Goal: Information Seeking & Learning: Learn about a topic

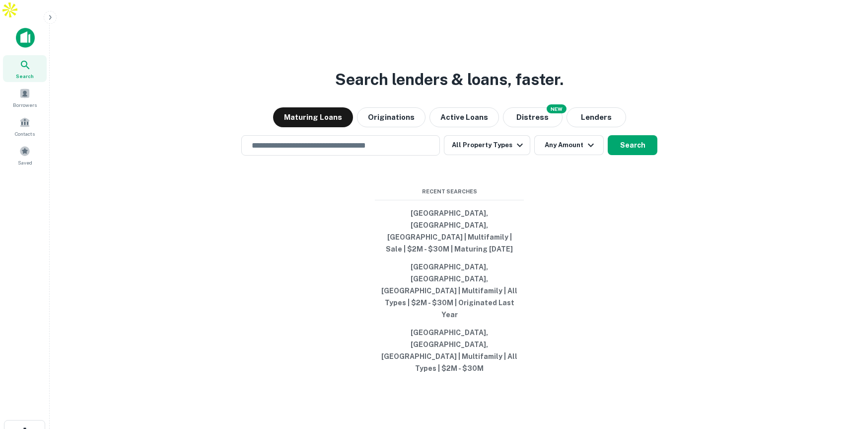
click at [52, 19] on icon "button" at bounding box center [50, 17] width 8 height 8
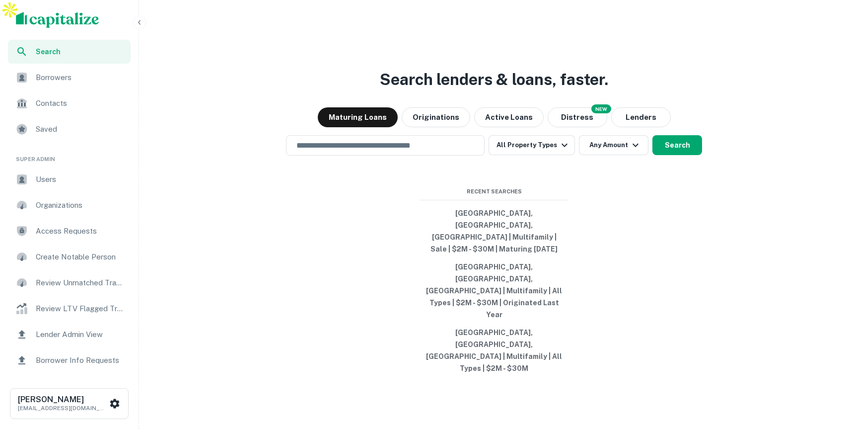
click at [50, 180] on span "Users" at bounding box center [80, 179] width 89 height 12
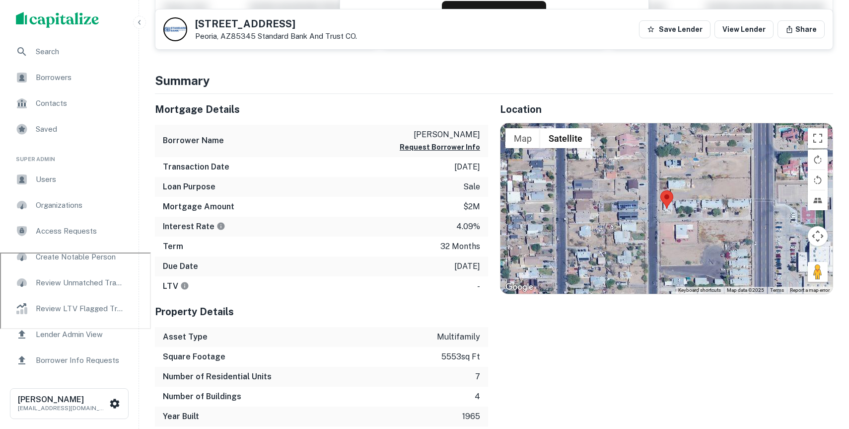
scroll to position [198, 0]
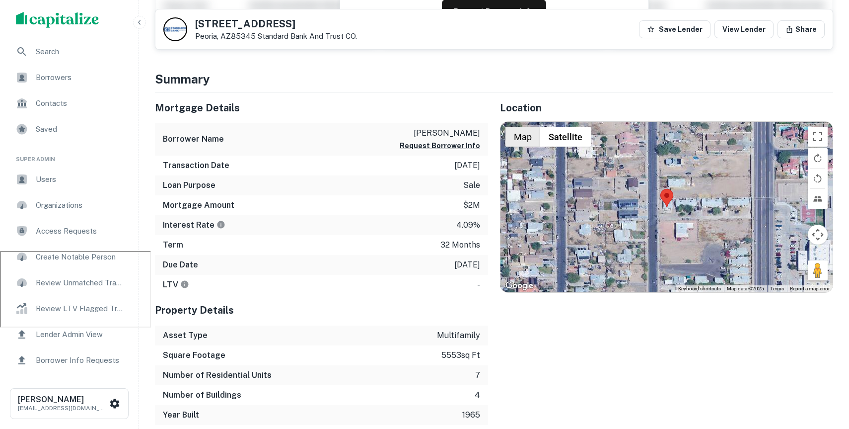
click at [528, 127] on button "Map" at bounding box center [523, 137] width 35 height 20
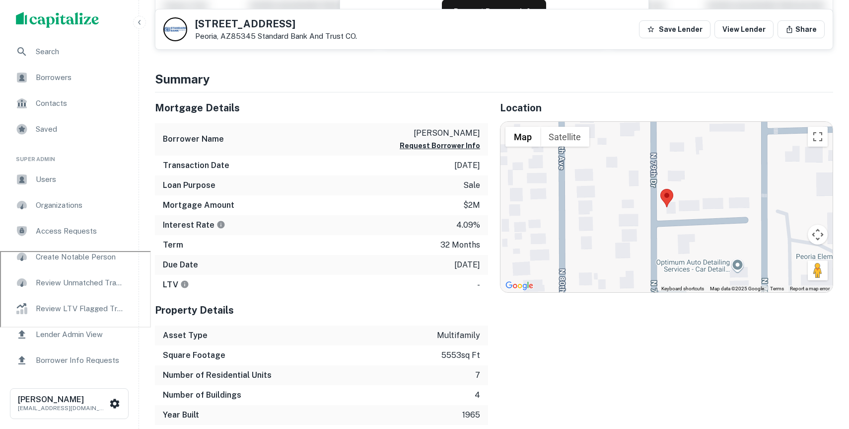
click at [528, 127] on button "Map" at bounding box center [523, 137] width 35 height 20
click at [530, 127] on button "Map" at bounding box center [523, 137] width 35 height 20
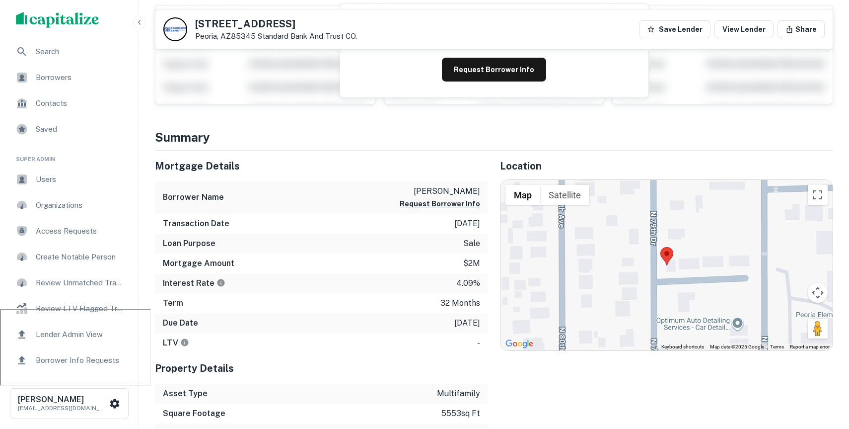
scroll to position [150, 0]
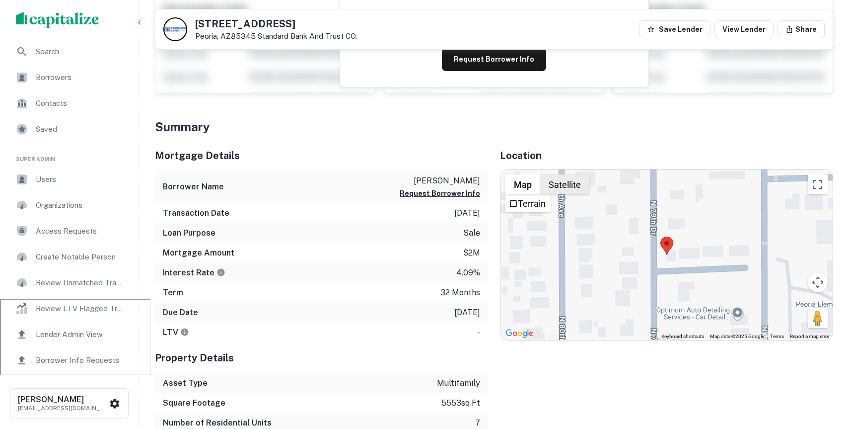
click at [562, 174] on button "Satellite" at bounding box center [564, 184] width 49 height 20
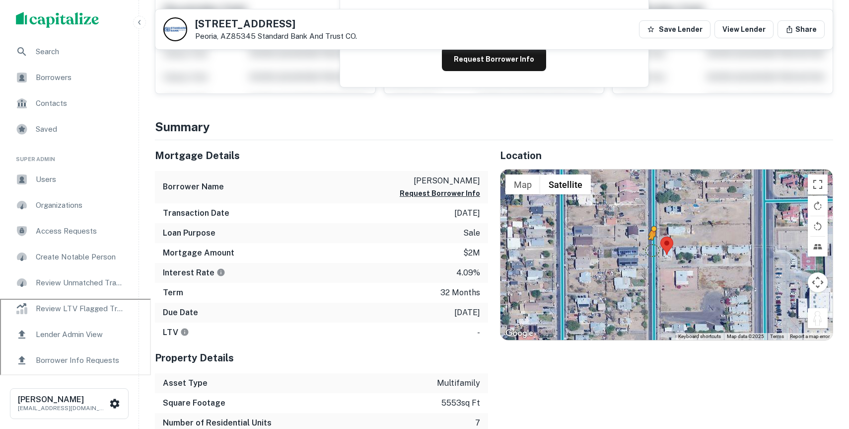
drag, startPoint x: 818, startPoint y: 299, endPoint x: 652, endPoint y: 231, distance: 179.3
click at [652, 231] on div "To activate drag with keyboard, press Alt + Enter. Once in keyboard drag state,…" at bounding box center [667, 254] width 332 height 170
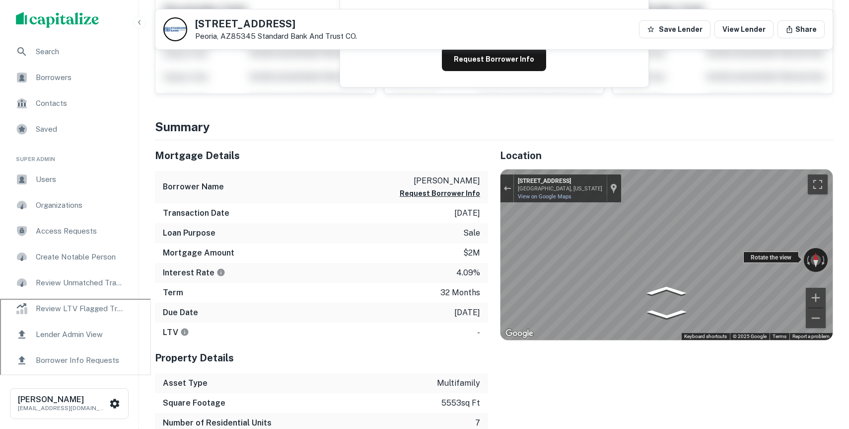
click at [653, 220] on div "← Move left → Move right ↑ Move up ↓ Move down + Zoom in - Zoom out 11610 N 79t…" at bounding box center [667, 254] width 332 height 170
drag, startPoint x: 751, startPoint y: 232, endPoint x: 307, endPoint y: 255, distance: 444.6
click at [307, 254] on div "Mortgage Details Borrower Name cattoni theodore j Request Borrower Info Transac…" at bounding box center [488, 306] width 690 height 332
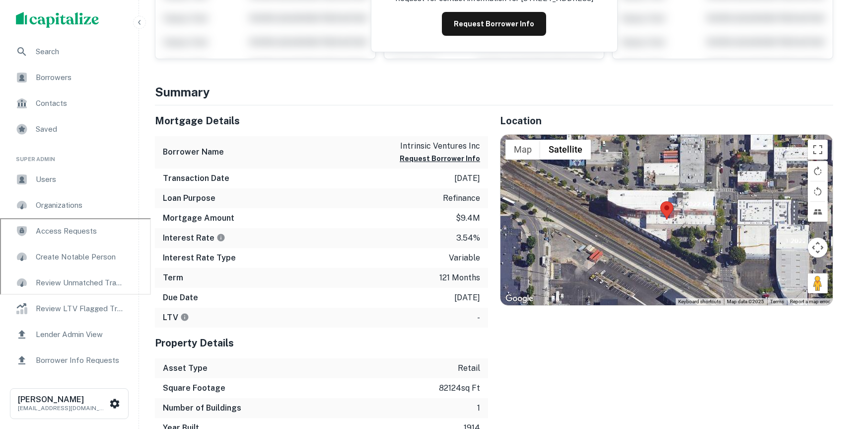
scroll to position [232, 0]
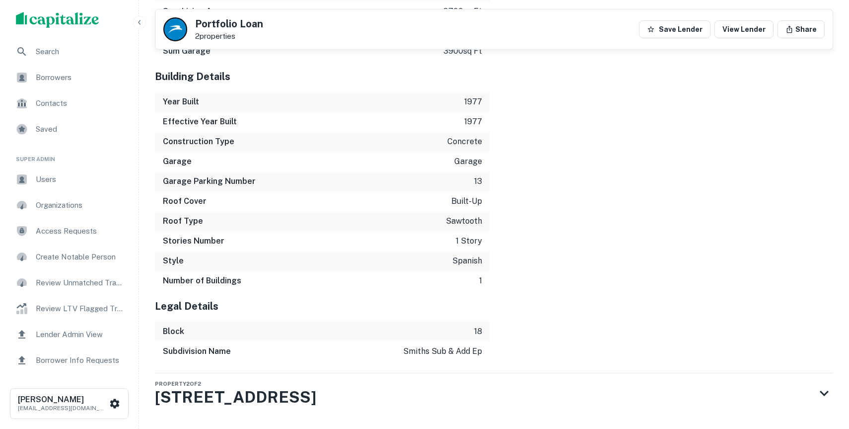
scroll to position [1331, 0]
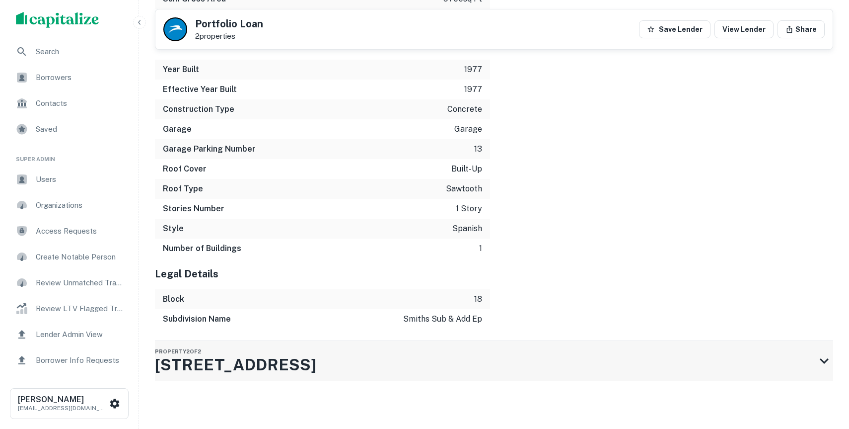
click at [618, 341] on div "Property 2 of 2 3737 SE 21st Ave" at bounding box center [485, 361] width 661 height 40
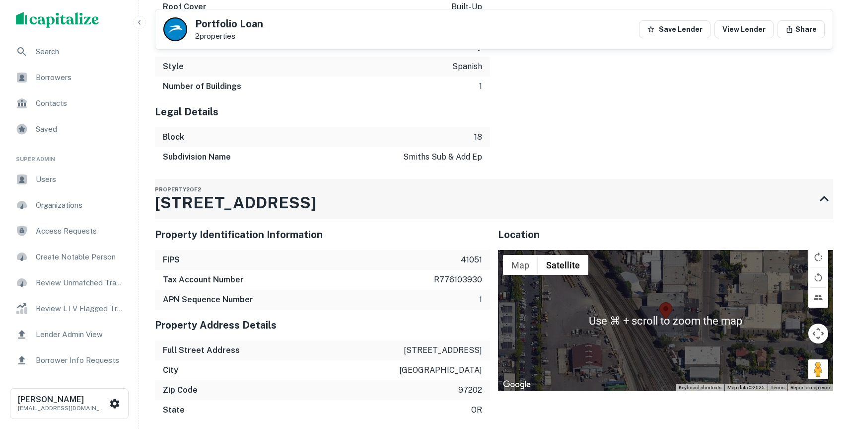
scroll to position [1490, 0]
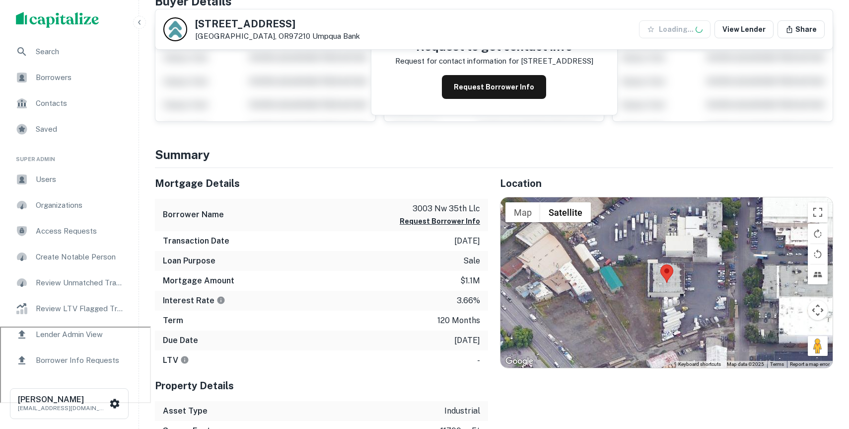
scroll to position [220, 0]
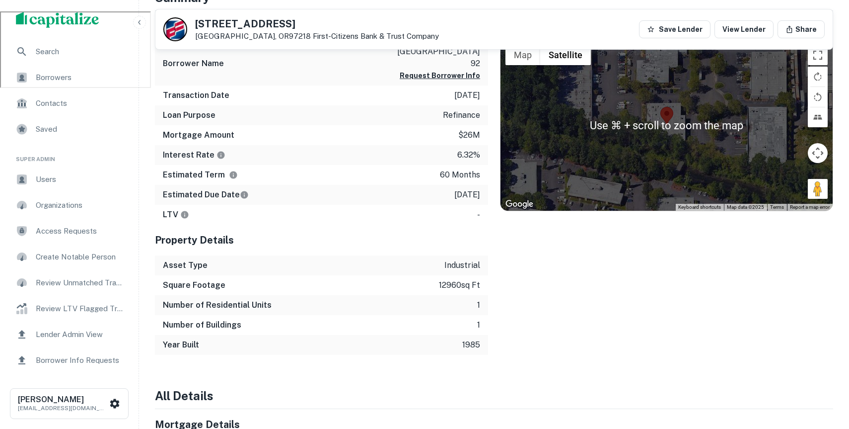
scroll to position [425, 0]
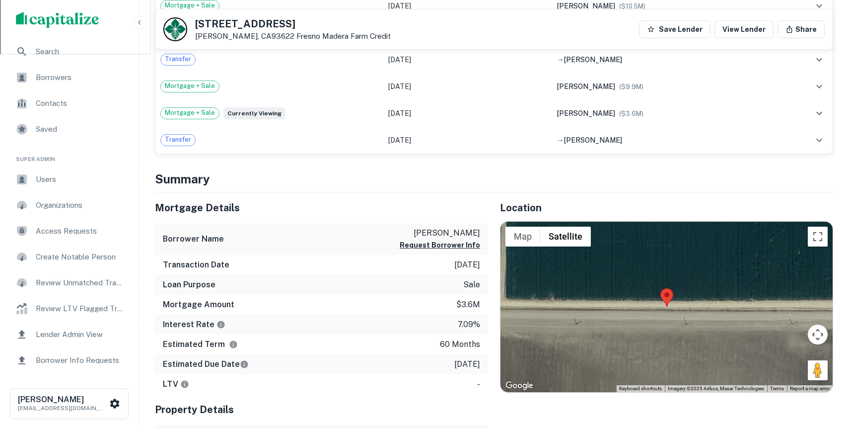
scroll to position [615, 0]
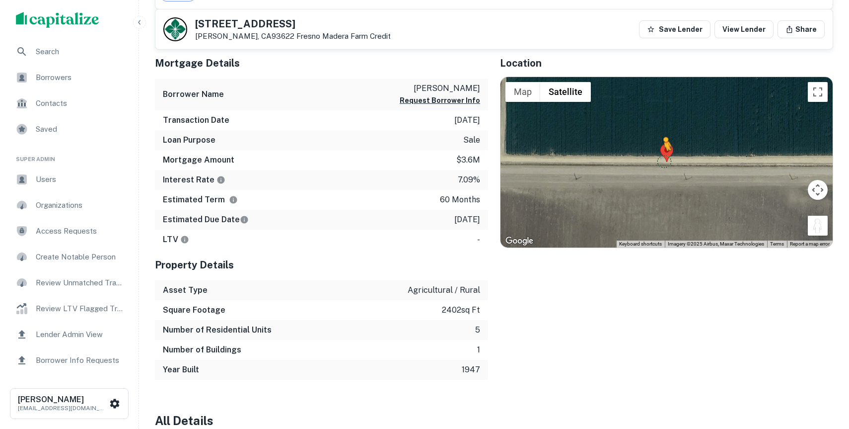
drag, startPoint x: 817, startPoint y: 205, endPoint x: 665, endPoint y: 141, distance: 165.4
click at [665, 141] on div "To activate drag with keyboard, press Alt + Enter. Once in keyboard drag state,…" at bounding box center [667, 162] width 332 height 170
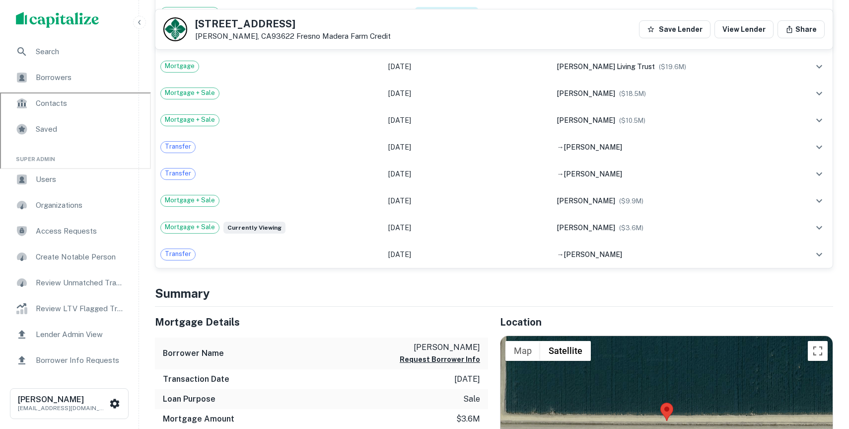
scroll to position [281, 0]
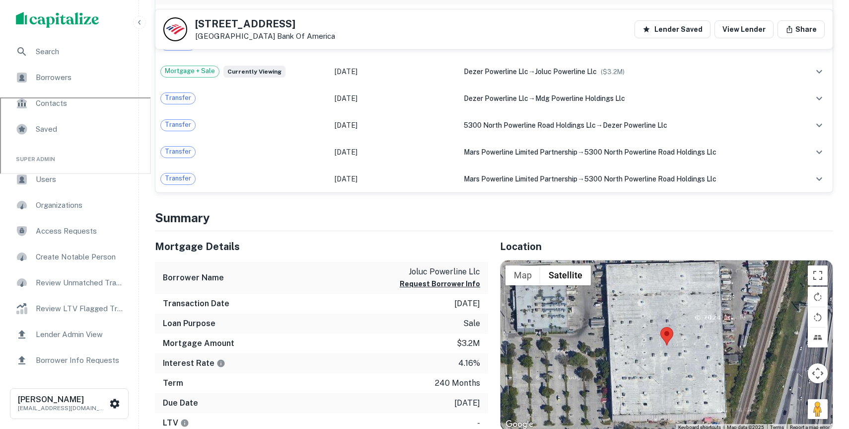
scroll to position [393, 0]
